Goal: Task Accomplishment & Management: Complete application form

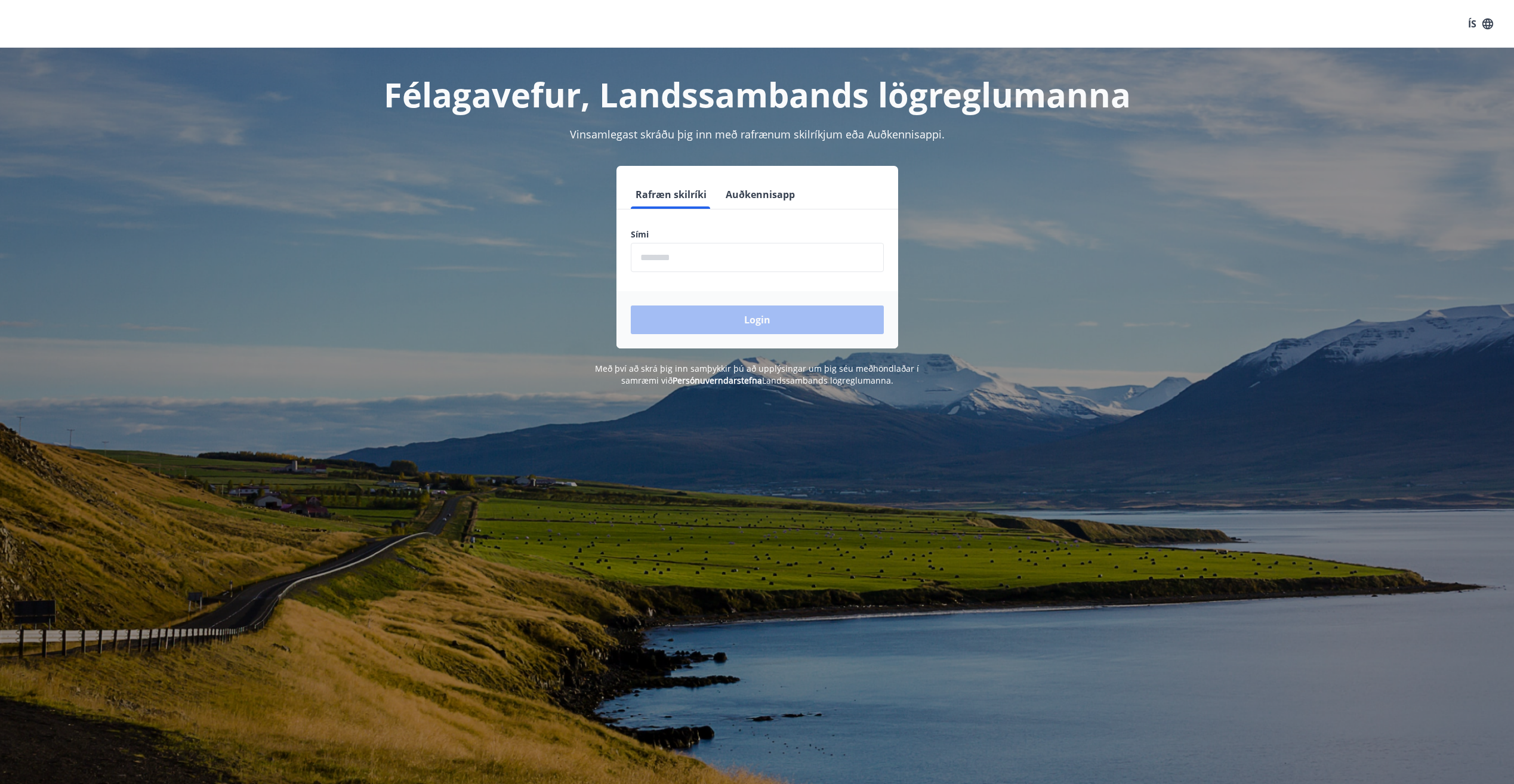
click at [706, 258] on input "phone" at bounding box center [757, 257] width 253 height 29
type input "********"
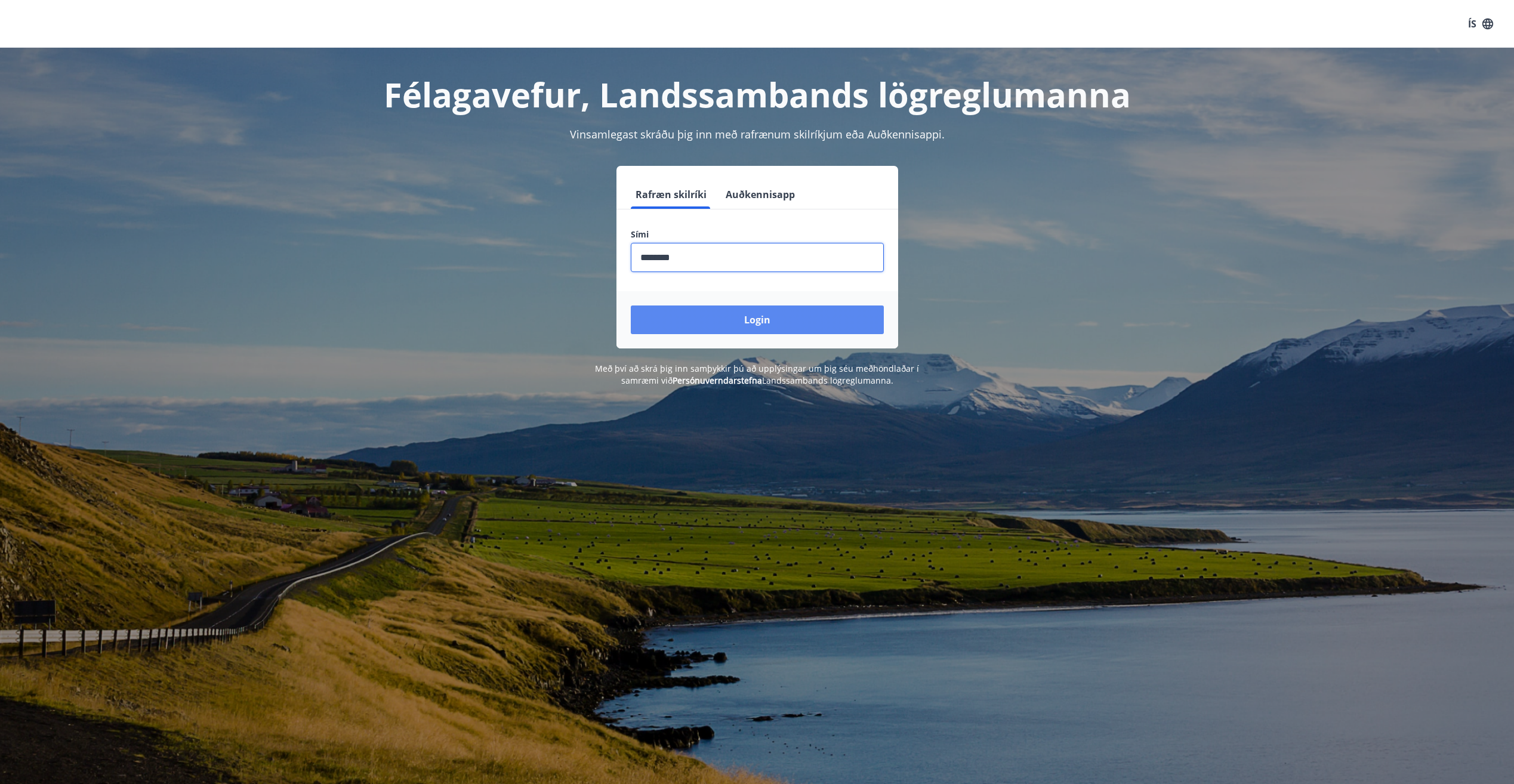
click at [770, 307] on button "Login" at bounding box center [757, 319] width 253 height 29
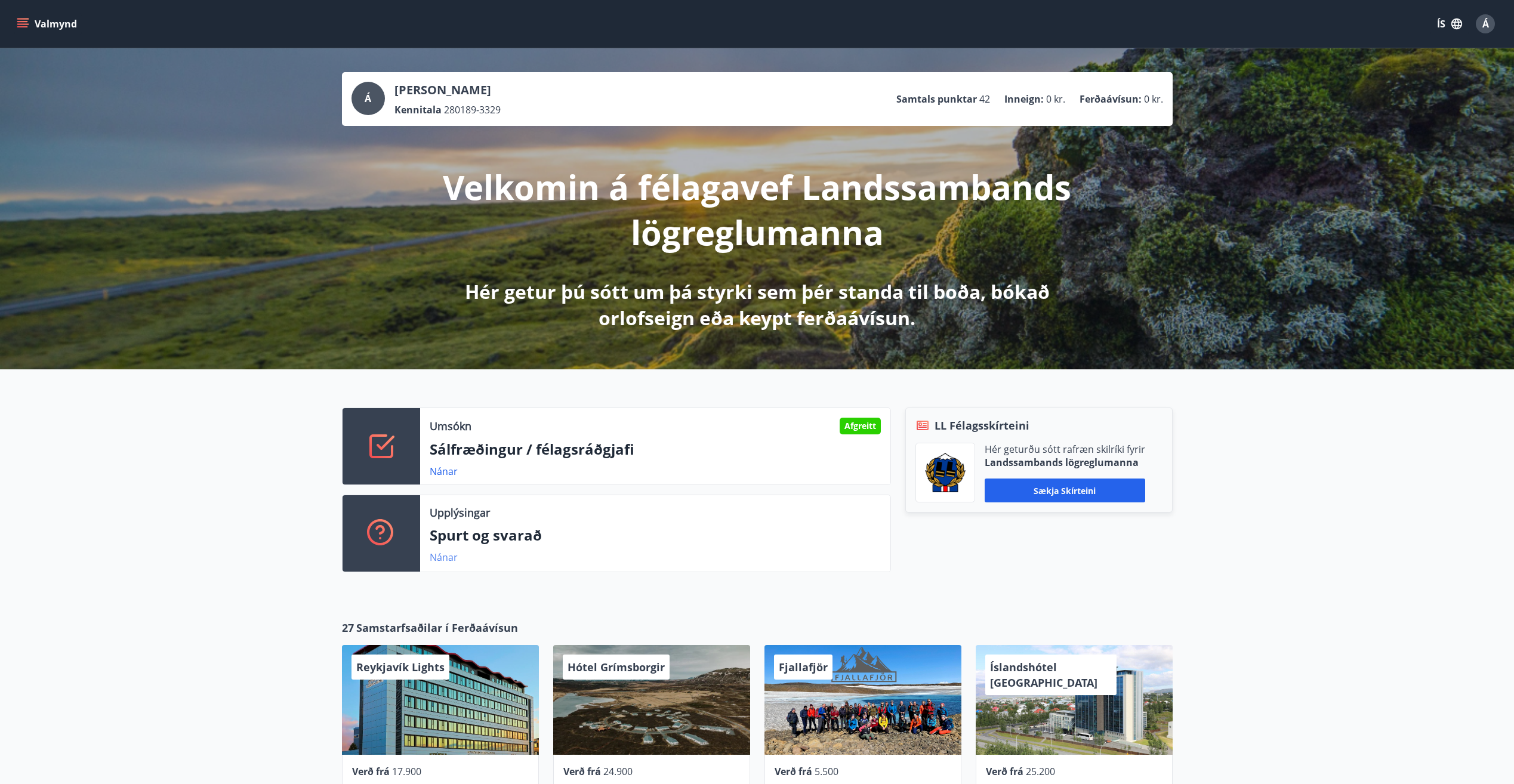
click at [438, 558] on link "Nánar" at bounding box center [444, 558] width 28 height 13
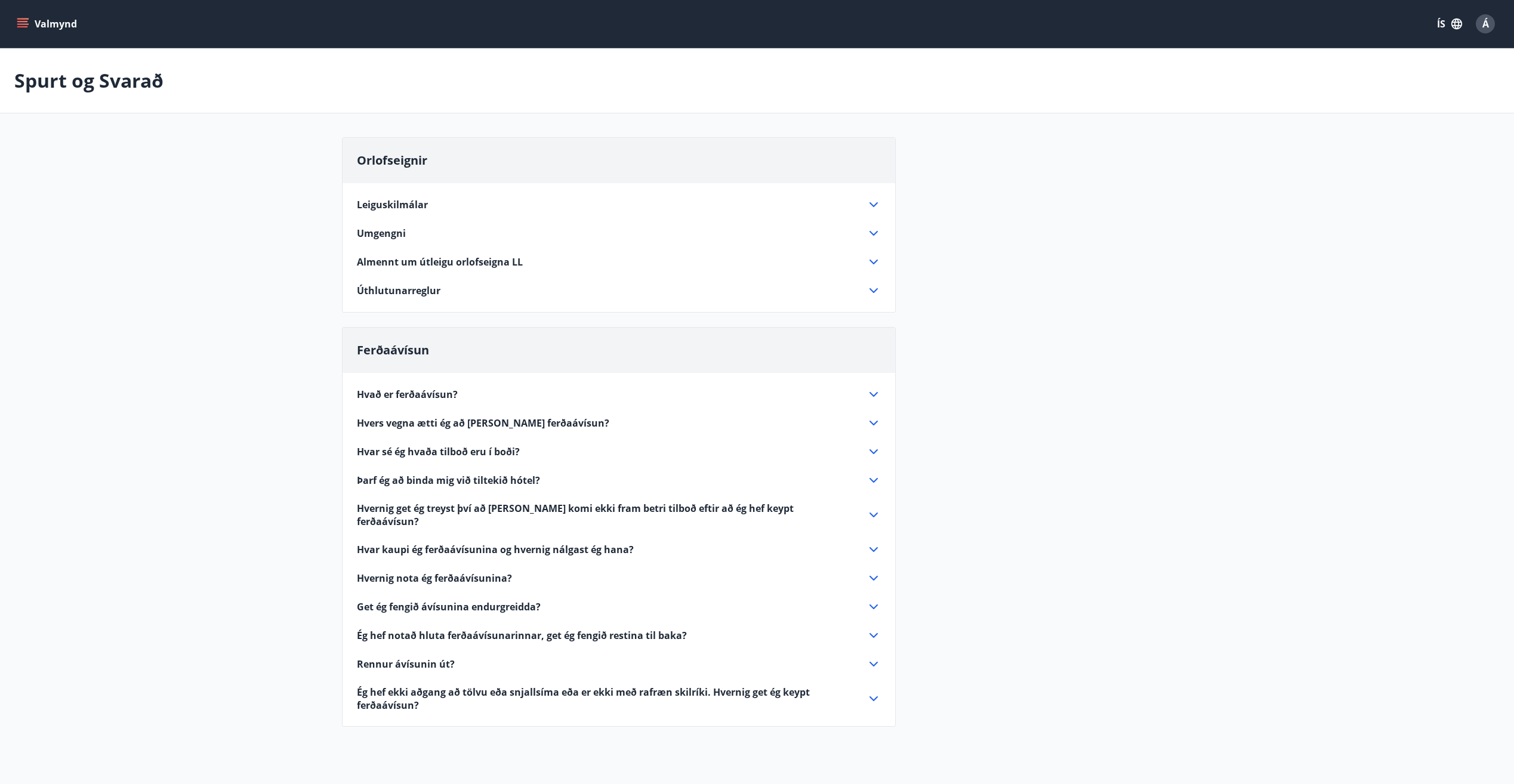
click at [25, 20] on icon "menu" at bounding box center [22, 24] width 12 height 12
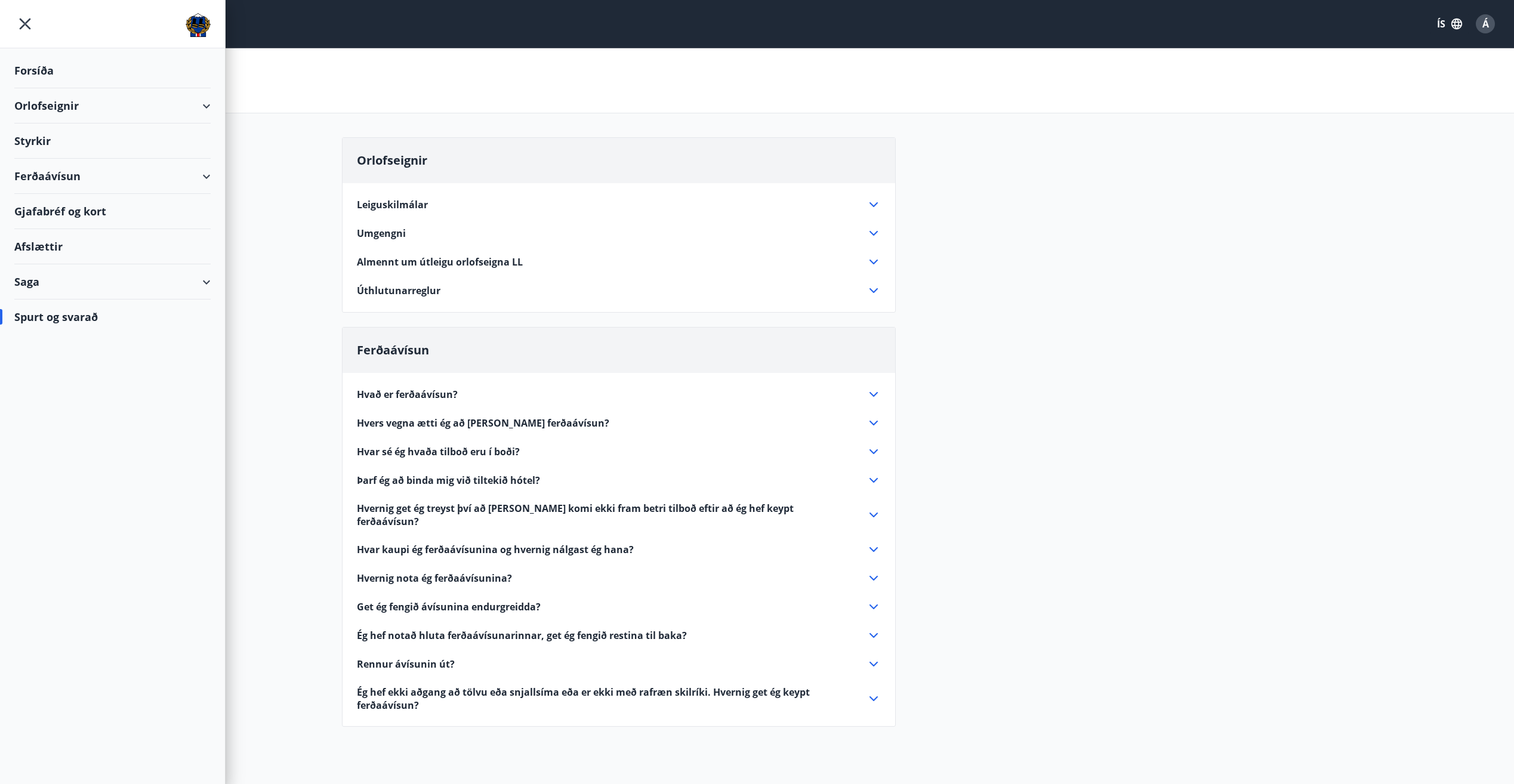
click at [47, 139] on div "Styrkir" at bounding box center [112, 141] width 197 height 35
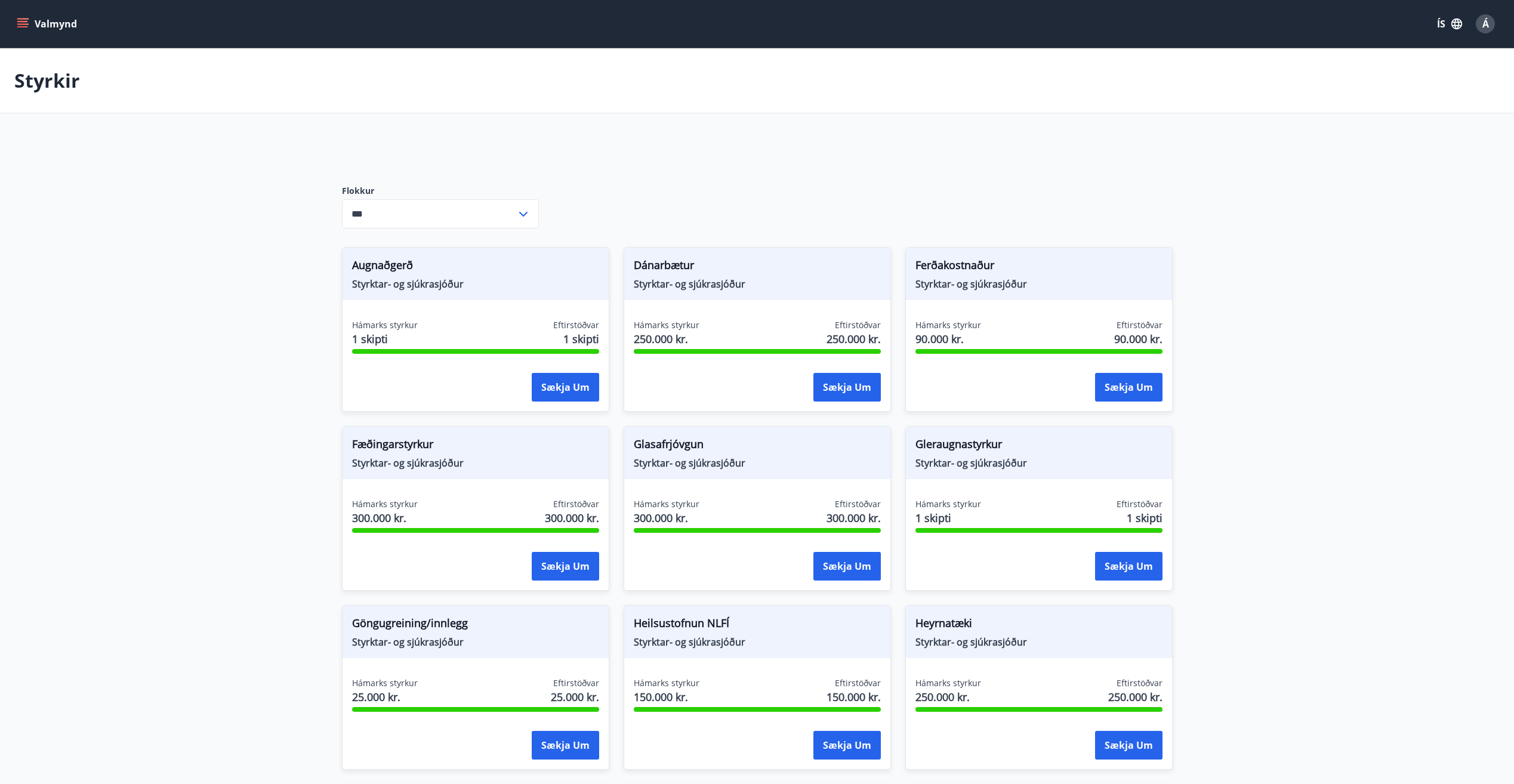
type input "***"
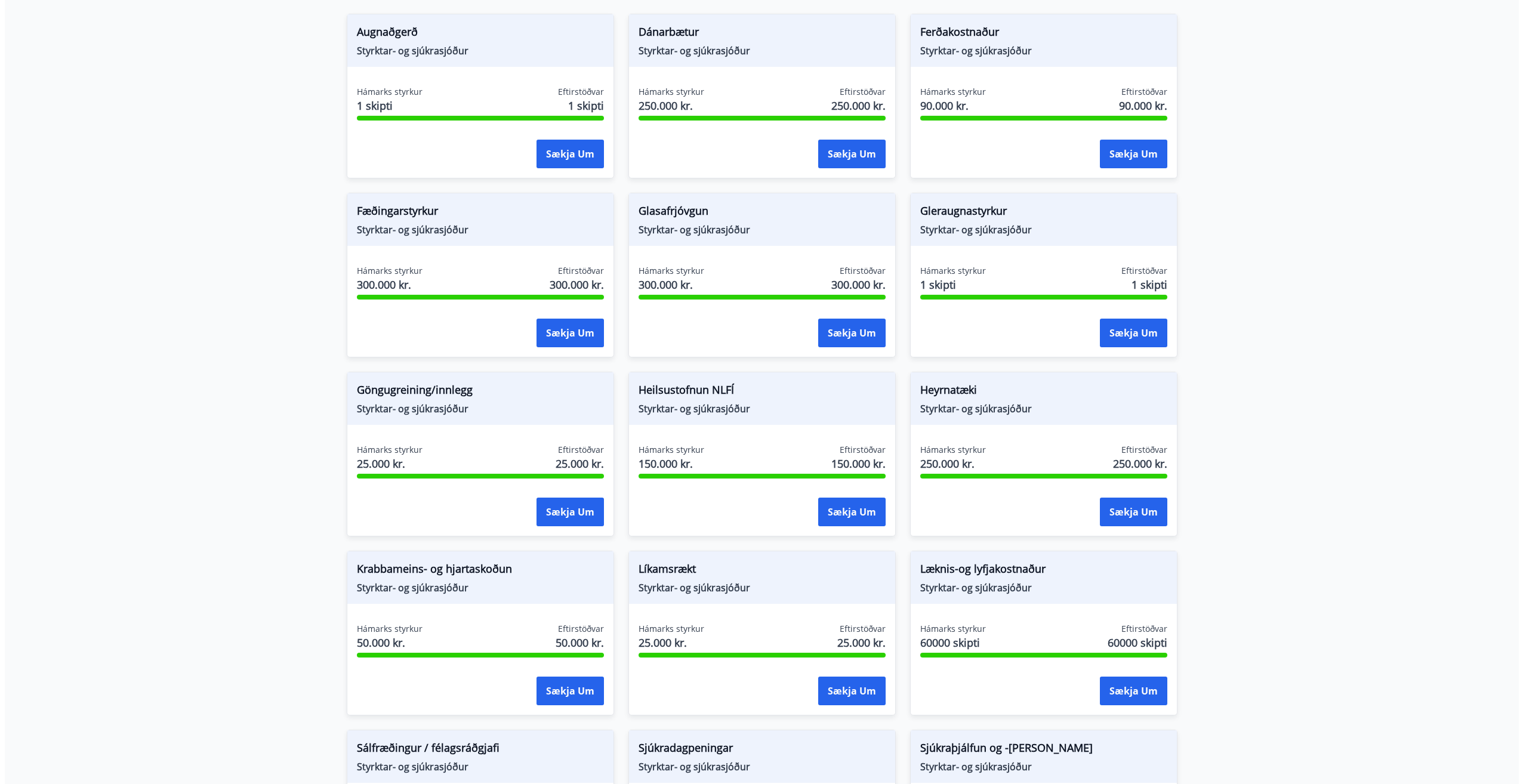
scroll to position [358, 0]
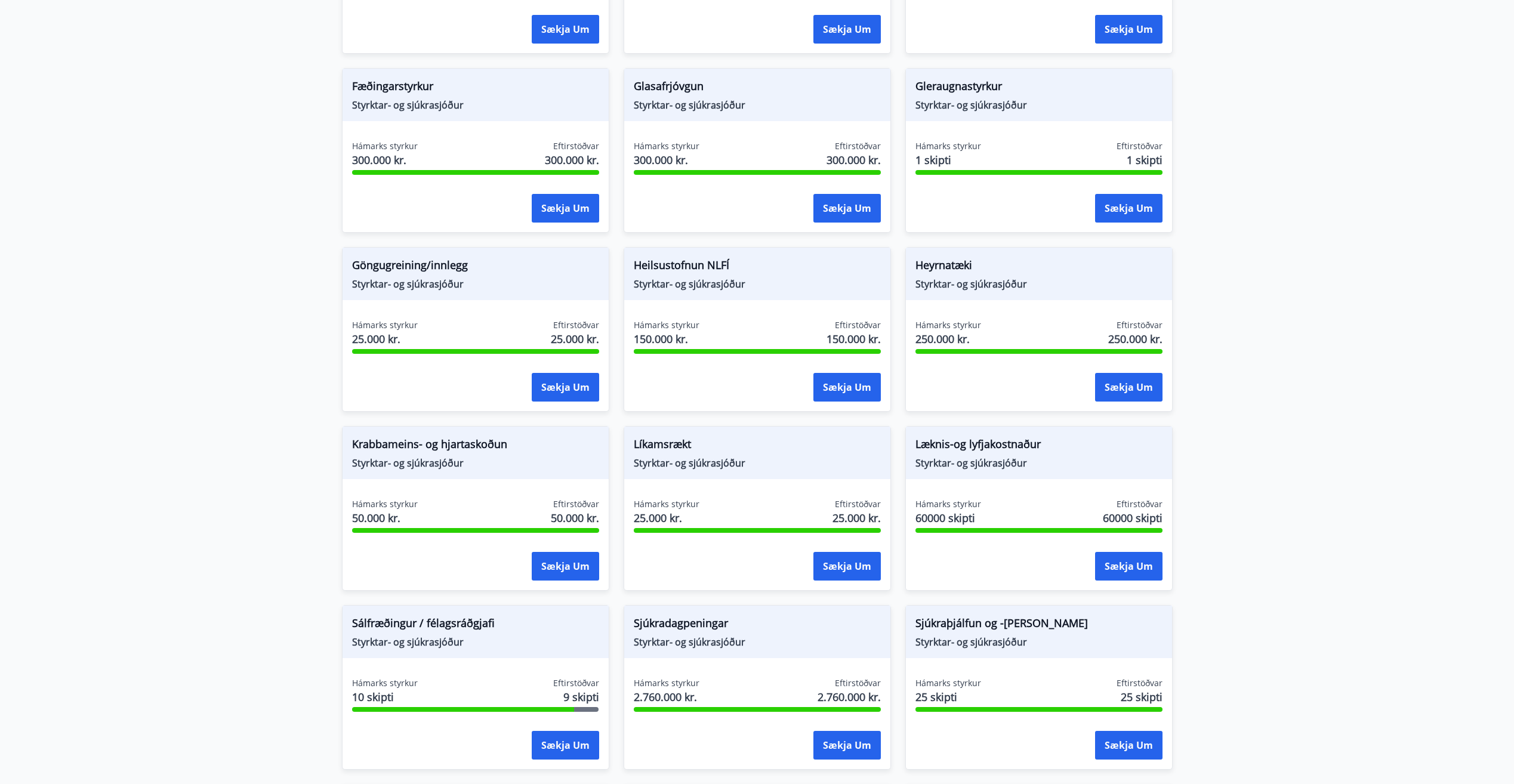
click at [981, 453] on span "Læknis-og lyfjakostnaður" at bounding box center [1039, 446] width 247 height 20
click at [1000, 442] on span "Læknis-og lyfjakostnaður" at bounding box center [1039, 446] width 247 height 20
click at [1122, 560] on button "Sækja um" at bounding box center [1128, 566] width 67 height 29
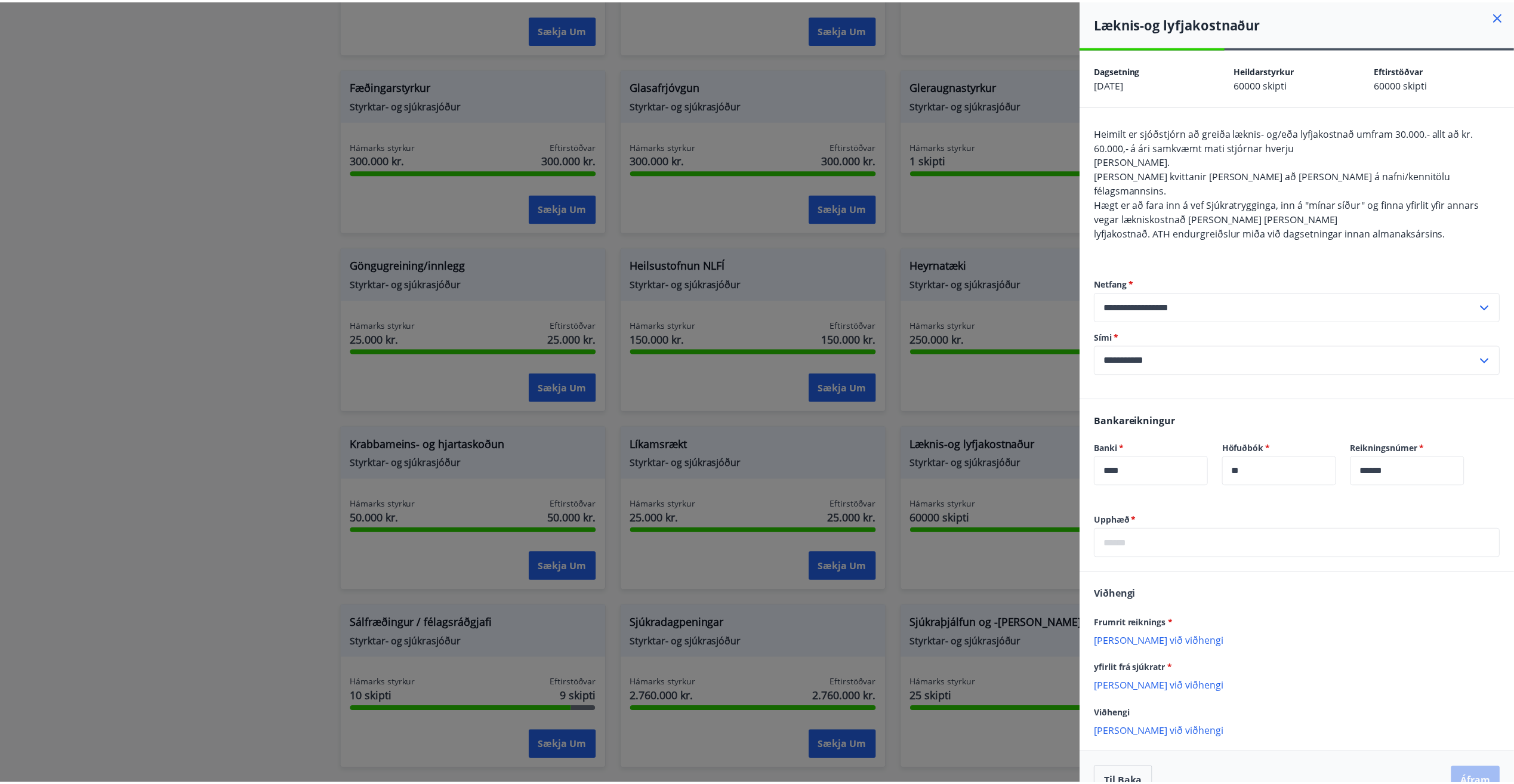
scroll to position [0, 0]
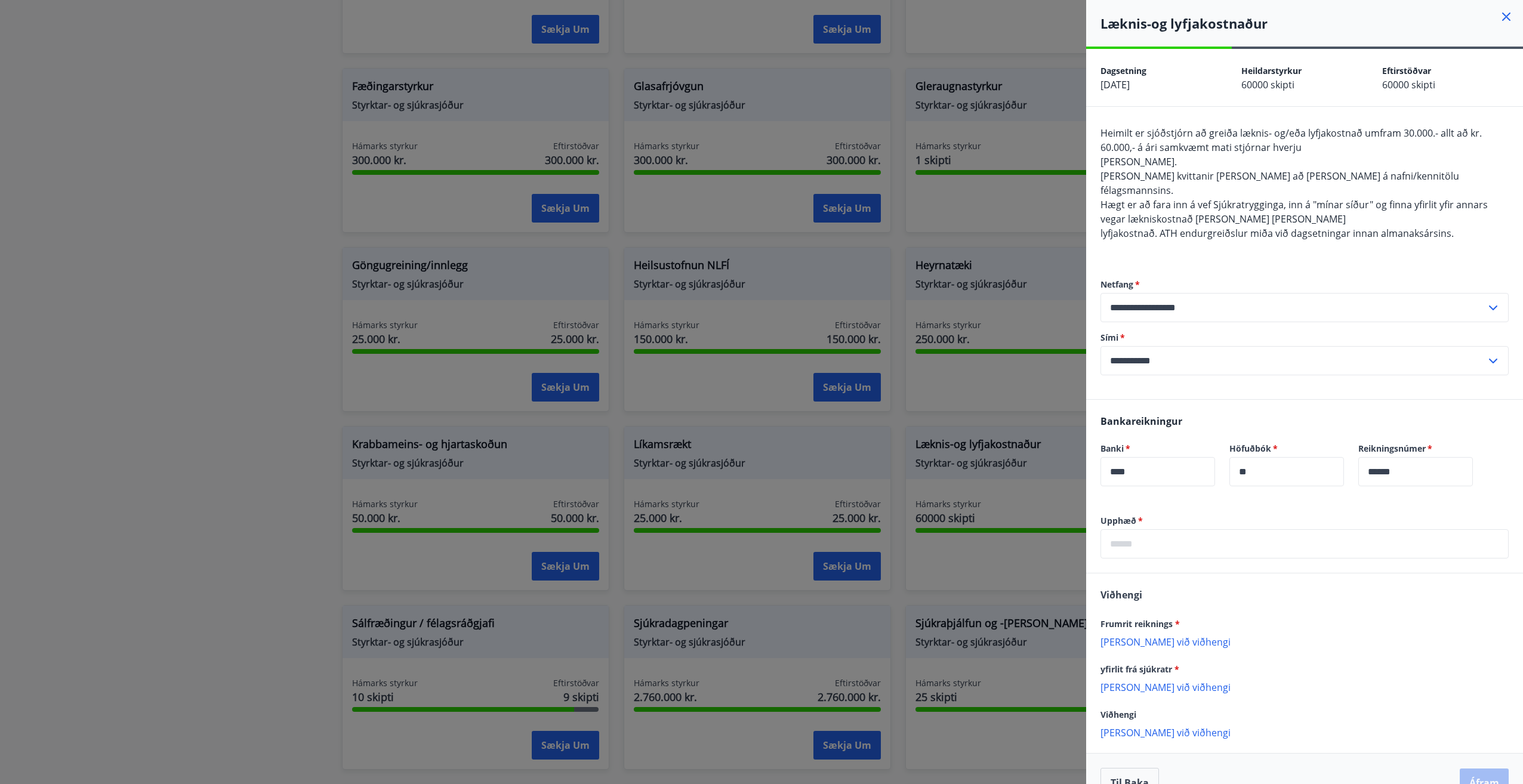
click at [1499, 17] on icon at bounding box center [1506, 17] width 14 height 14
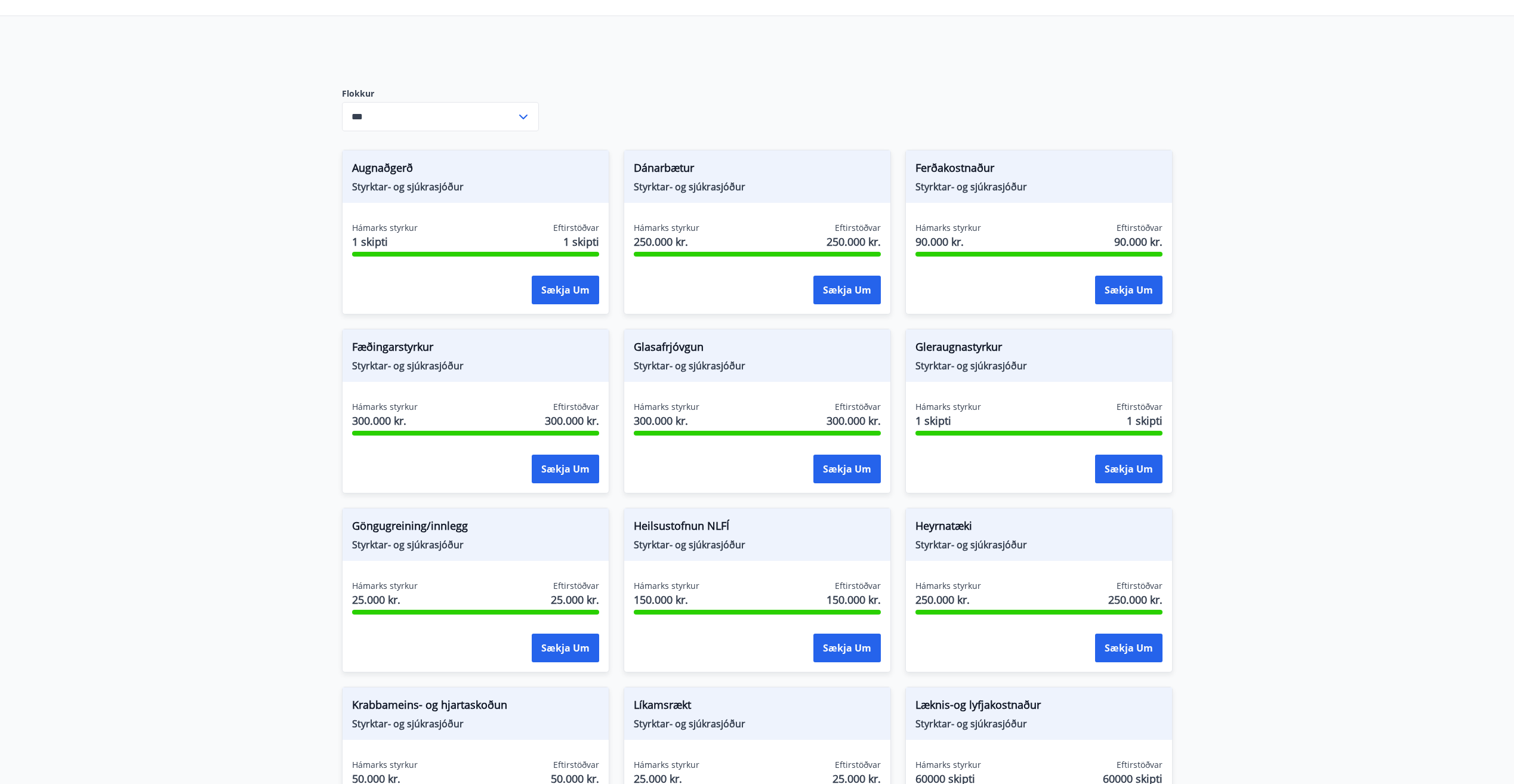
scroll to position [100, 0]
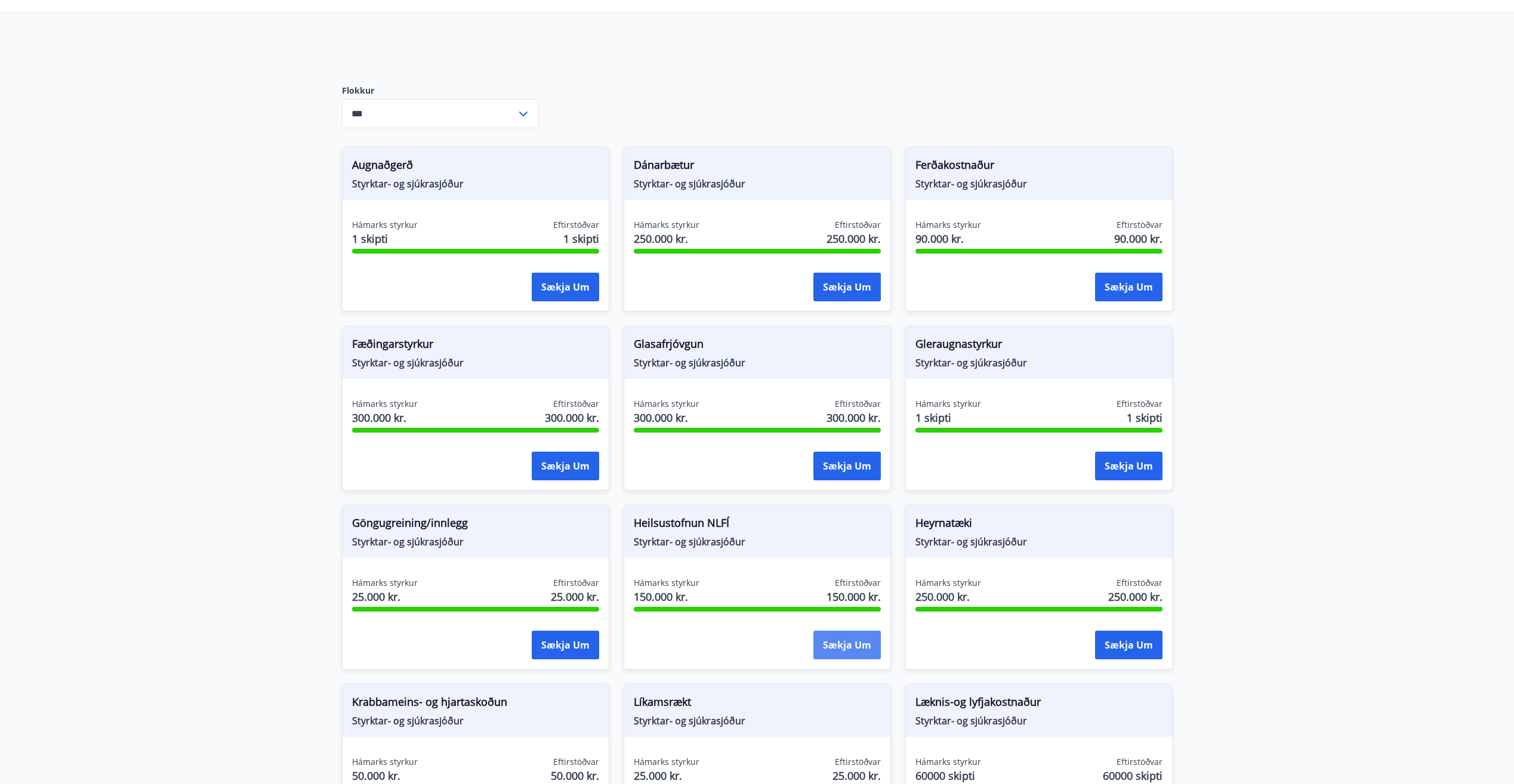
click at [844, 640] on button "Sækja um" at bounding box center [847, 645] width 67 height 29
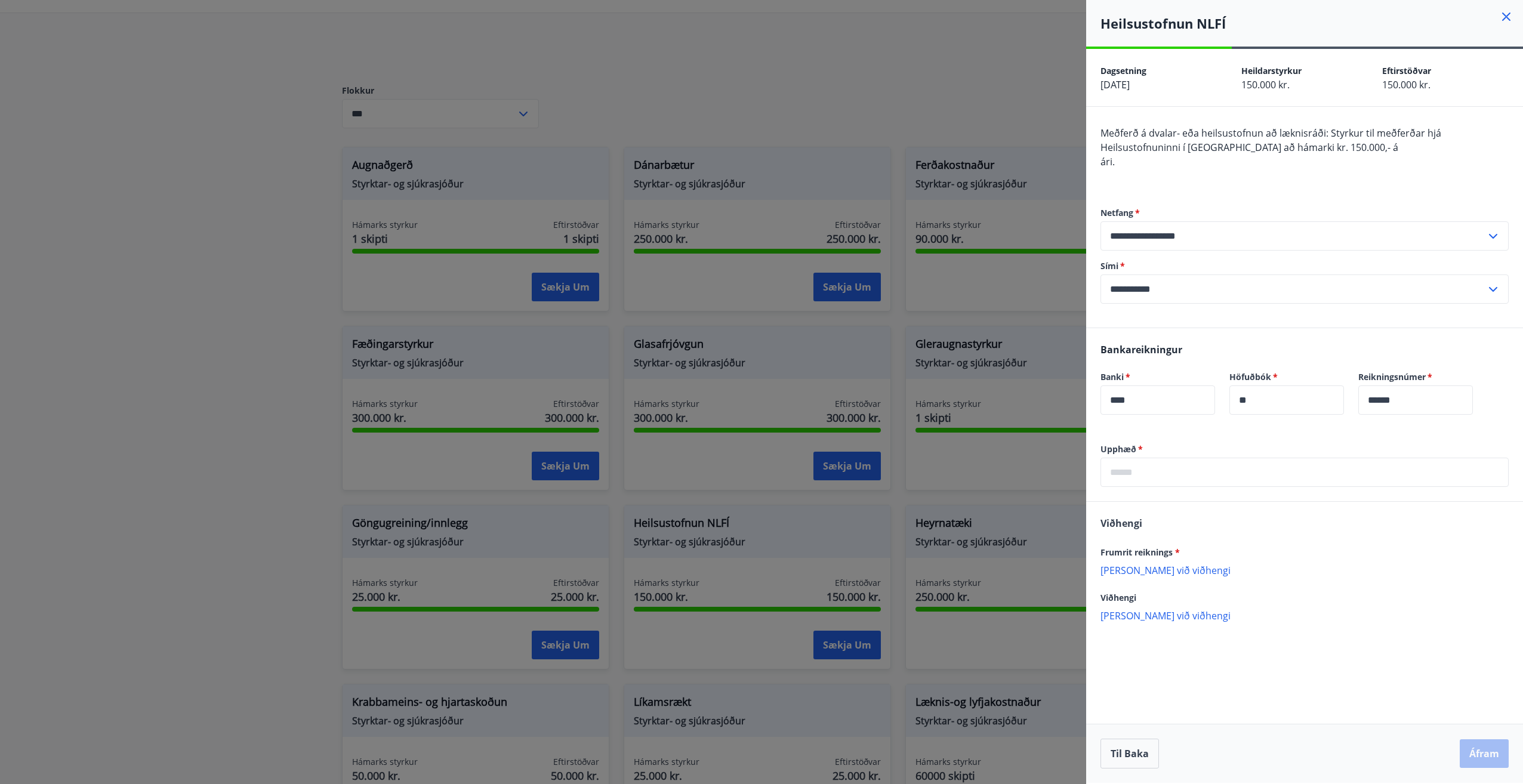
click at [844, 79] on div at bounding box center [761, 392] width 1523 height 784
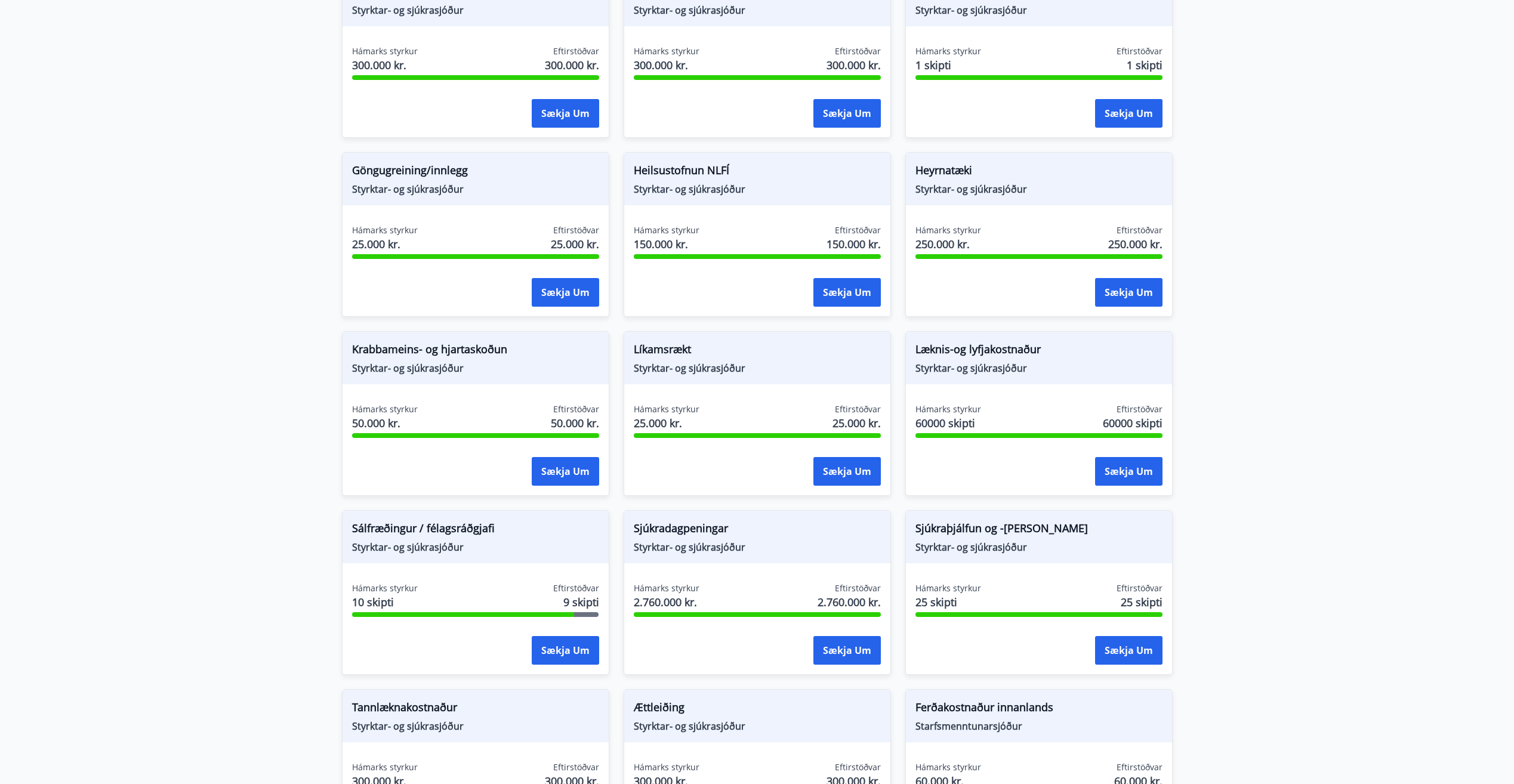
scroll to position [458, 0]
